Goal: Task Accomplishment & Management: Manage account settings

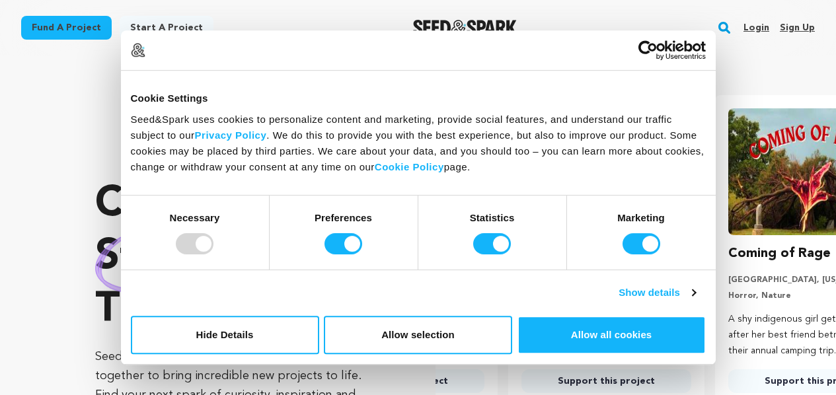
click at [761, 24] on link "Login" at bounding box center [757, 27] width 26 height 21
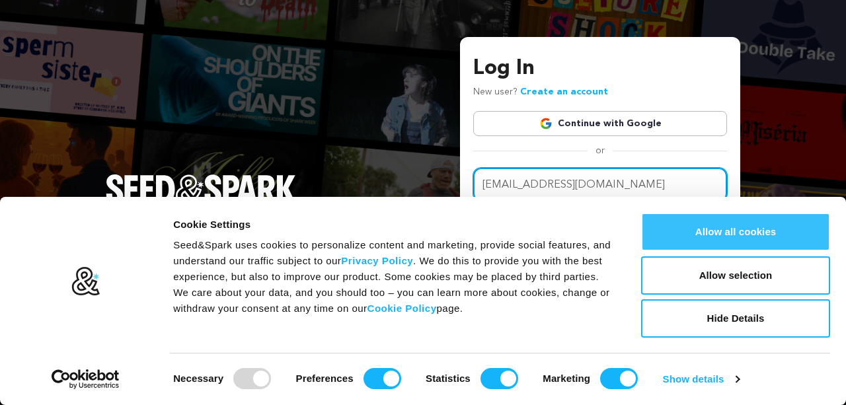
type input "[EMAIL_ADDRESS][DOMAIN_NAME]"
click at [731, 241] on button "Allow all cookies" at bounding box center [735, 232] width 189 height 38
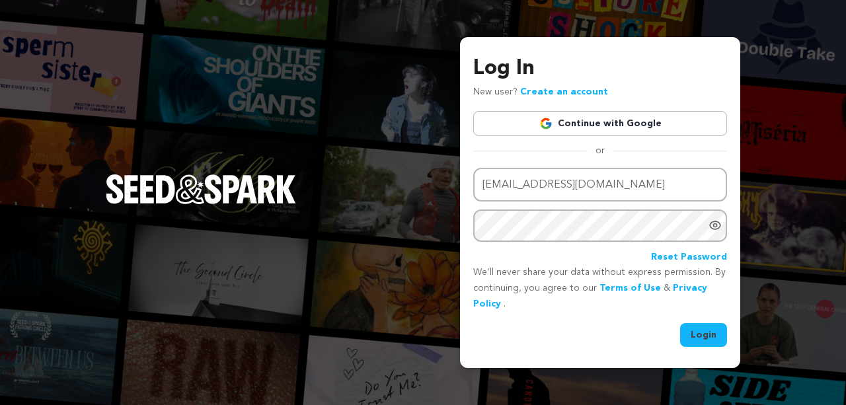
click at [604, 245] on div "Email address [EMAIL_ADDRESS][DOMAIN_NAME] Password Reset Password" at bounding box center [600, 216] width 254 height 97
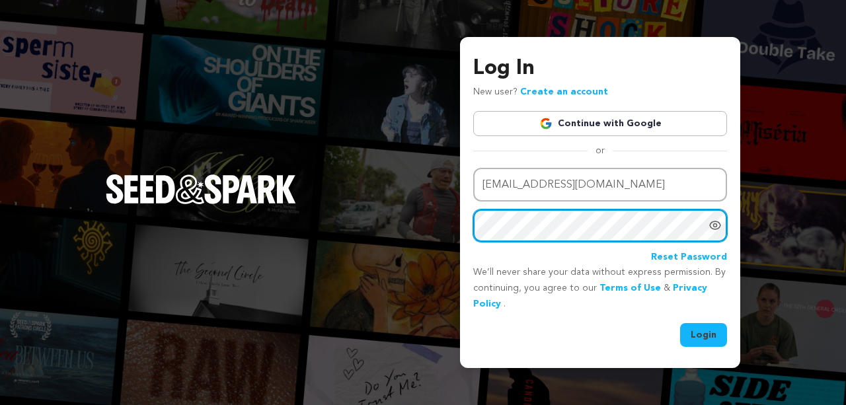
click at [704, 333] on button "Login" at bounding box center [703, 335] width 47 height 24
